Goal: Learn about a topic

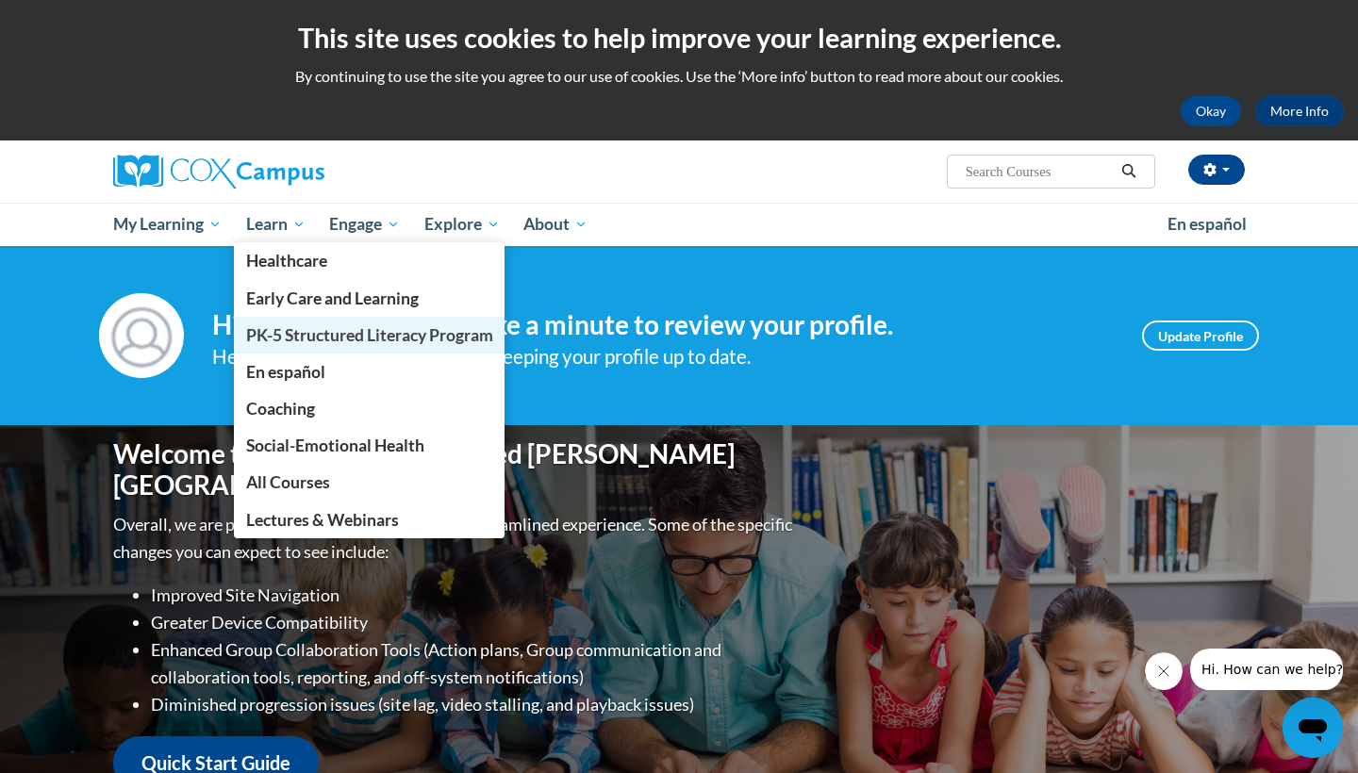
click at [272, 339] on span "PK-5 Structured Literacy Program" at bounding box center [369, 335] width 247 height 20
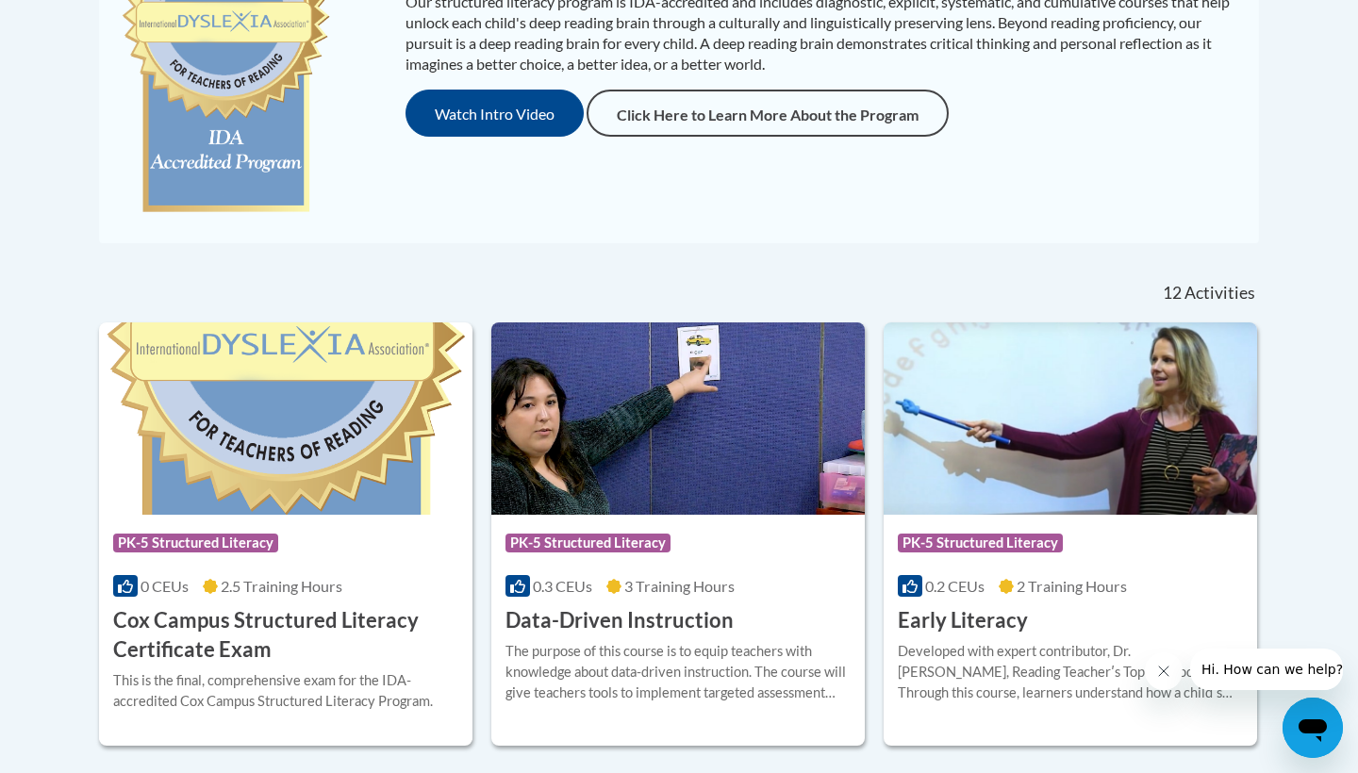
scroll to position [623, 0]
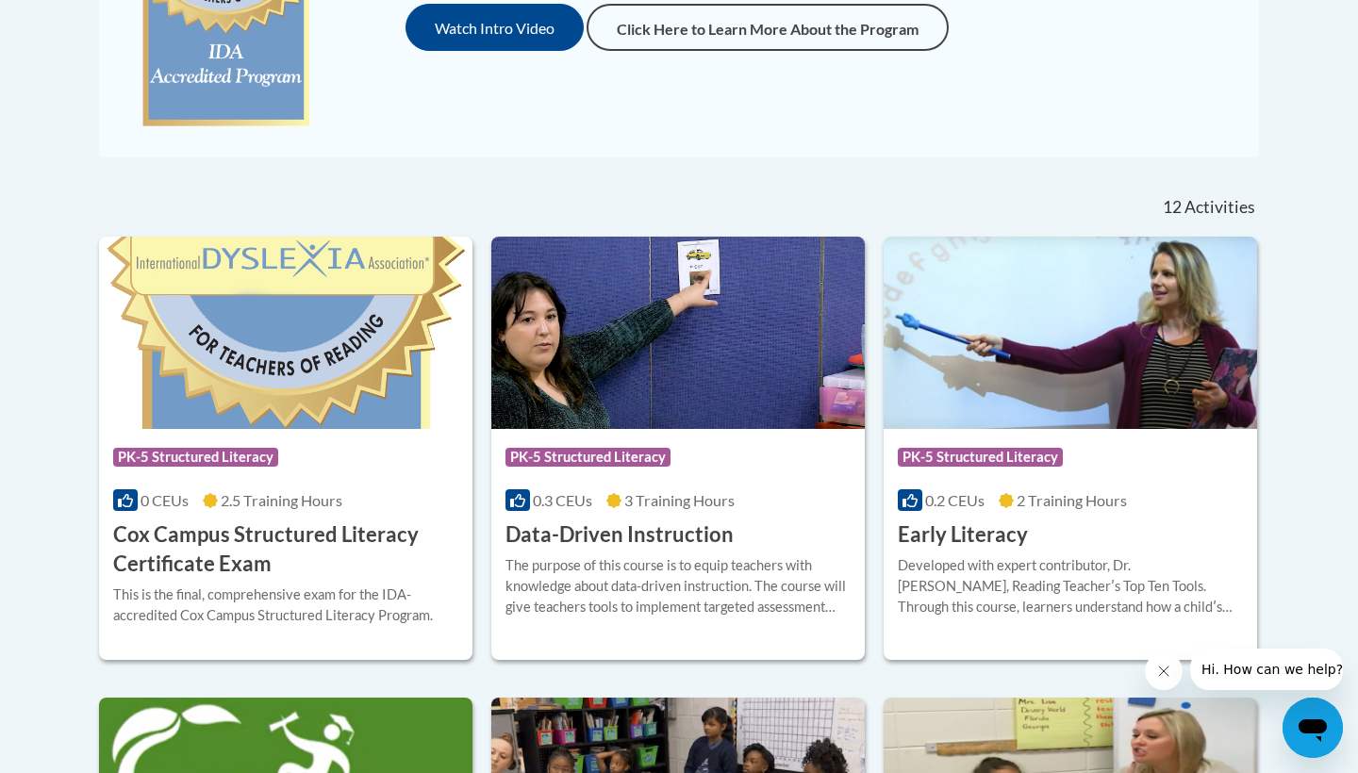
click at [984, 542] on h3 "Early Literacy" at bounding box center [963, 535] width 130 height 29
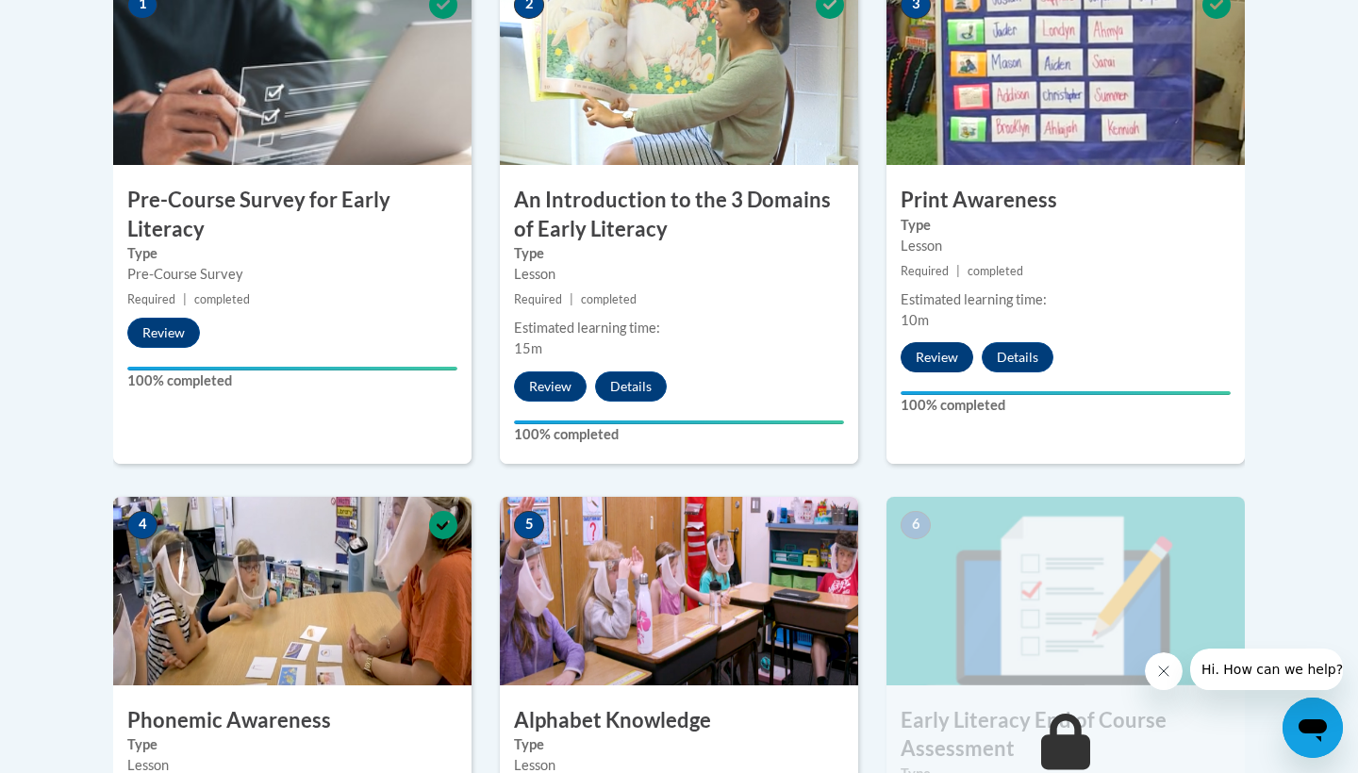
scroll to position [1182, 0]
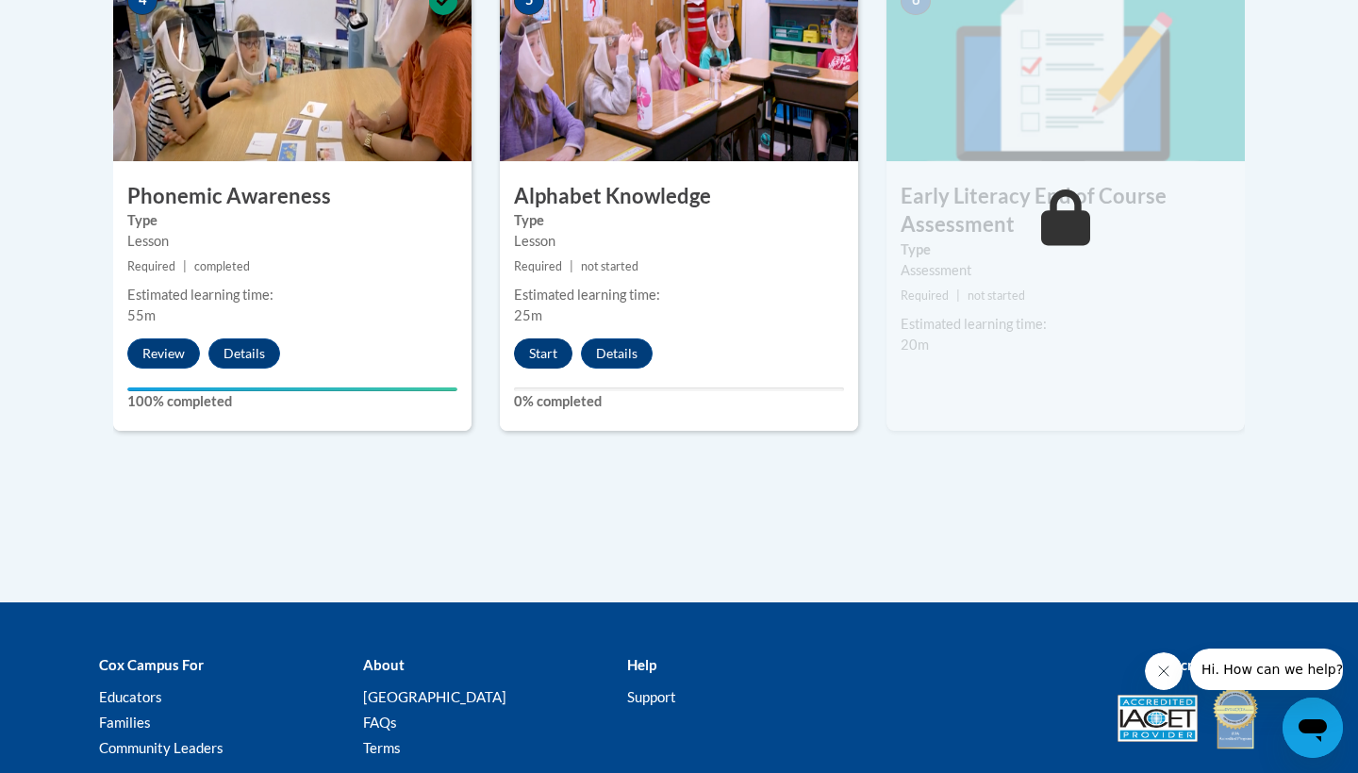
click at [546, 358] on button "Start" at bounding box center [543, 354] width 58 height 30
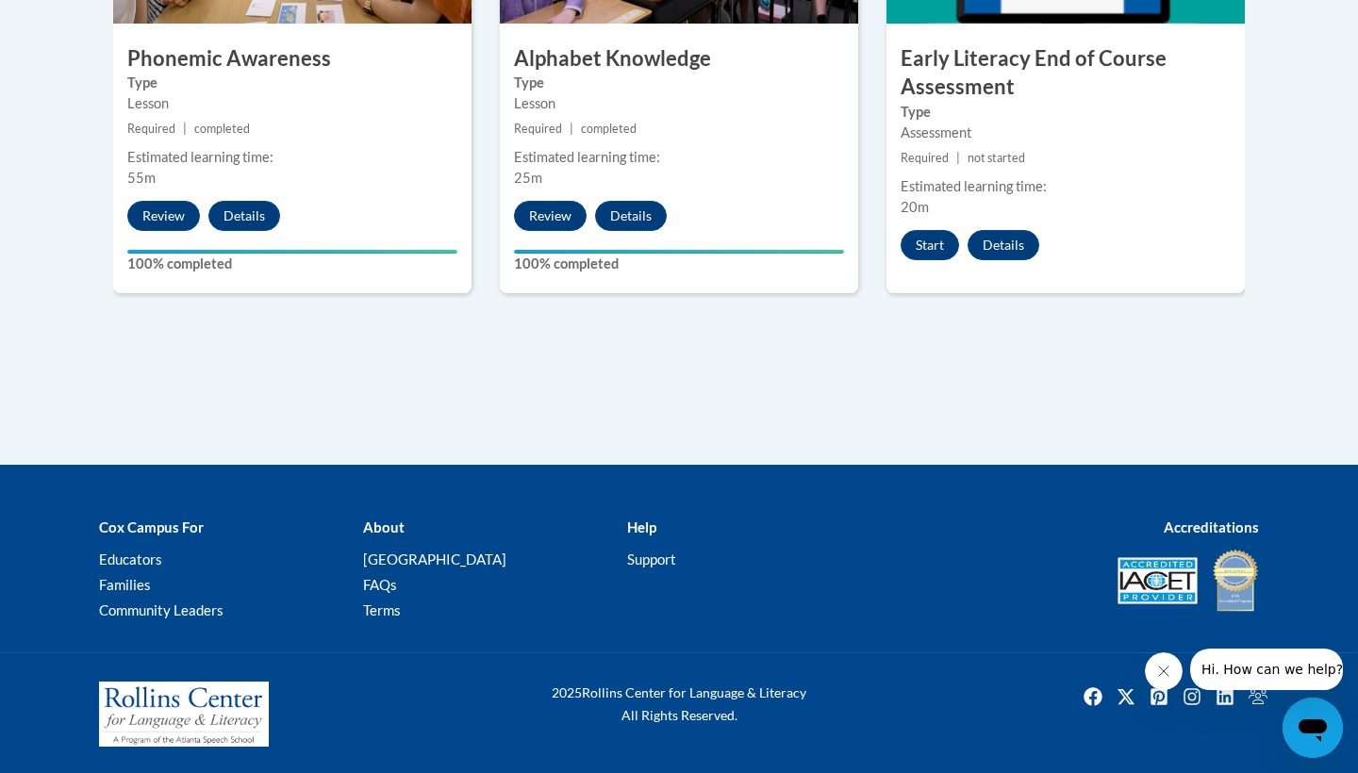
scroll to position [1318, 0]
